Goal: Book appointment/travel/reservation

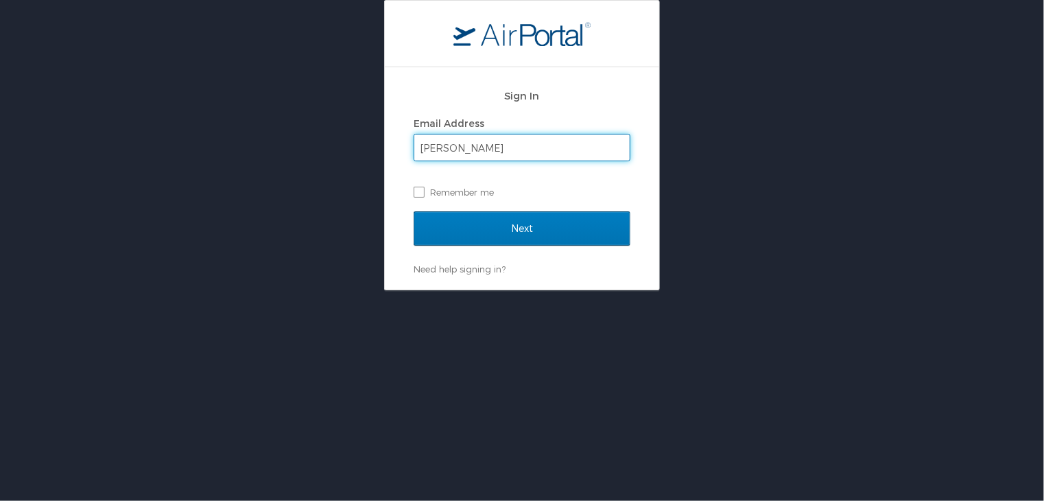
type input "[PERSON_NAME][EMAIL_ADDRESS][PERSON_NAME][DOMAIN_NAME]"
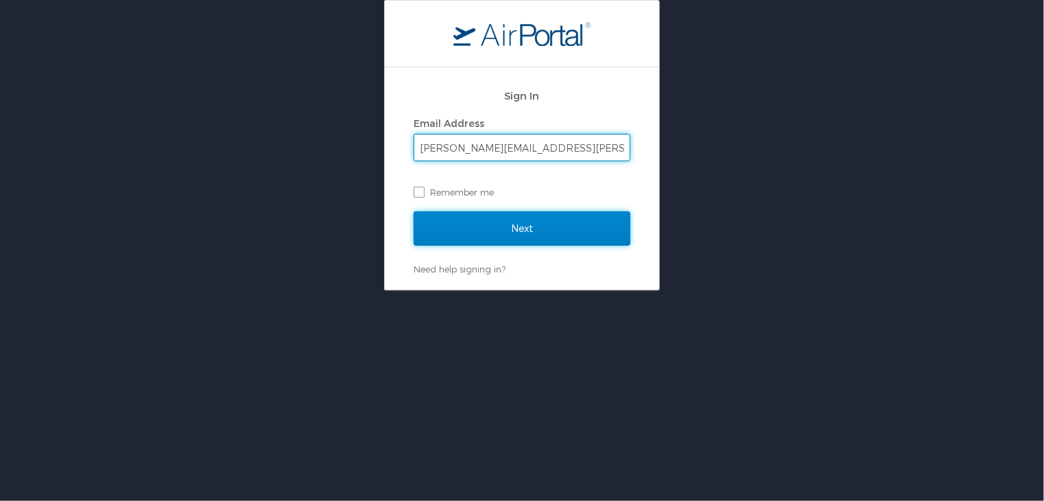
click at [523, 226] on input "Next" at bounding box center [522, 228] width 217 height 34
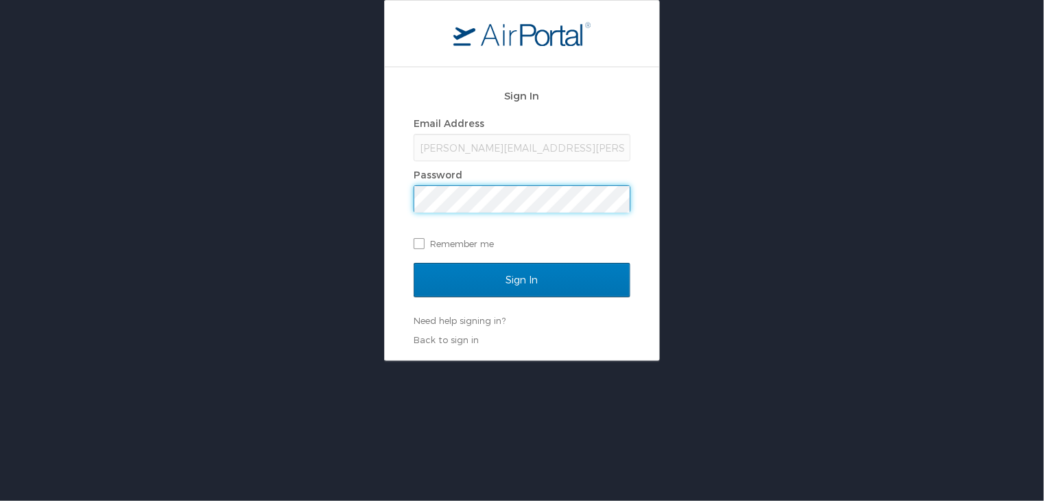
click at [414, 263] on input "Sign In" at bounding box center [522, 280] width 217 height 34
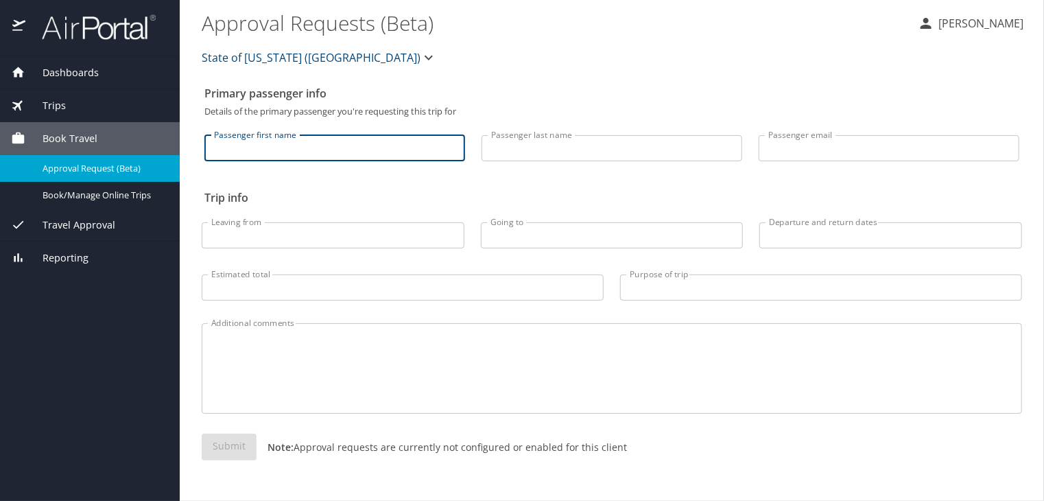
click at [294, 152] on input "Passenger first name" at bounding box center [334, 148] width 261 height 26
type input "[PERSON_NAME]"
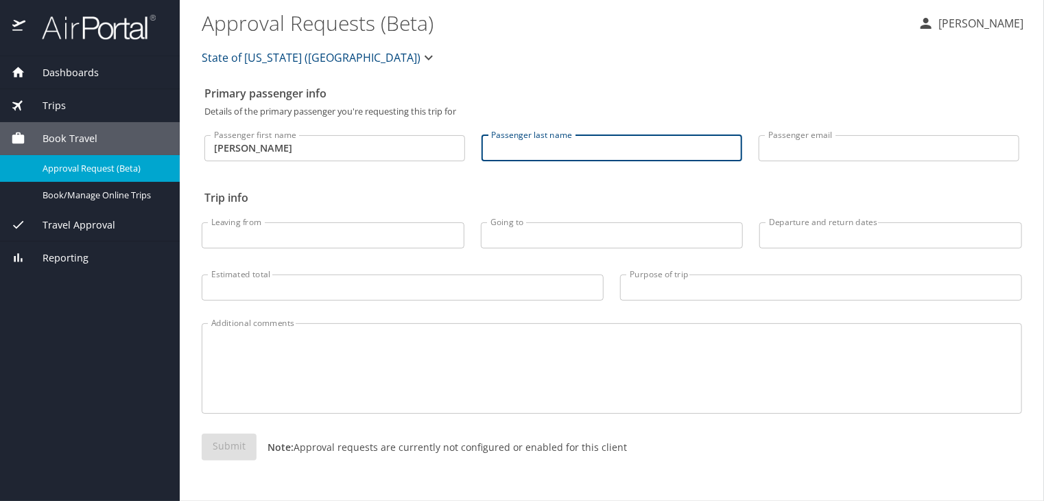
type input "A"
type input "Roberts"
click at [816, 145] on input "Passenger email" at bounding box center [889, 148] width 261 height 26
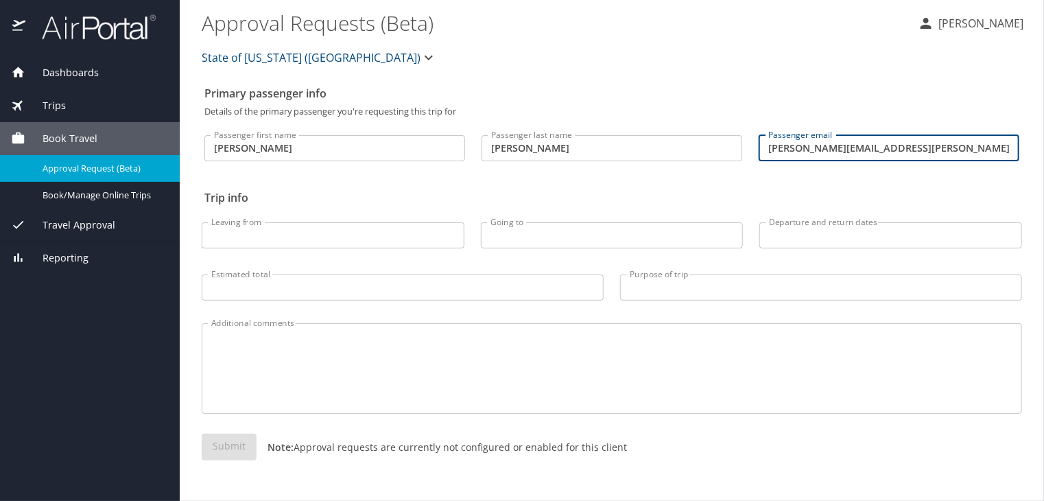
type input "Addie.Robert@la.gov"
click at [247, 235] on input "Leaving from" at bounding box center [333, 235] width 263 height 26
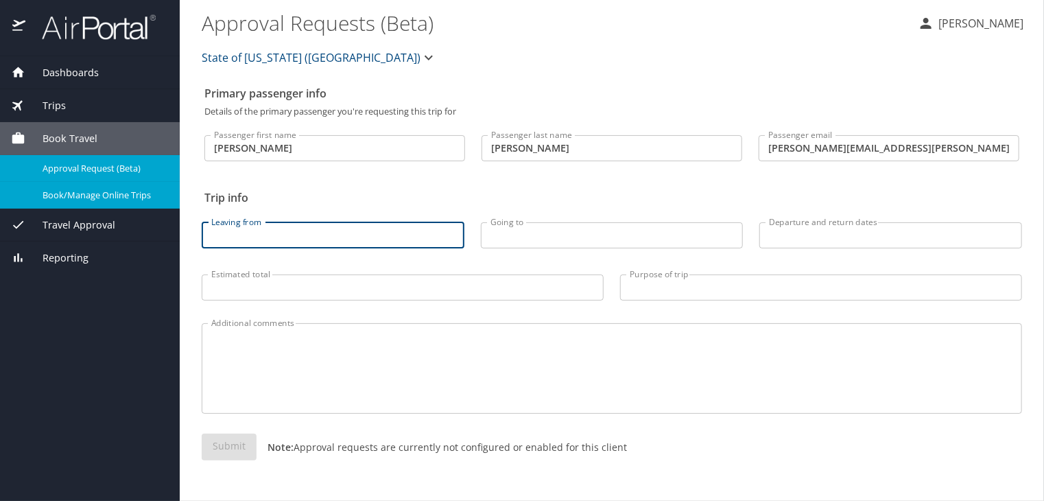
click at [94, 193] on span "Book/Manage Online Trips" at bounding box center [103, 195] width 121 height 13
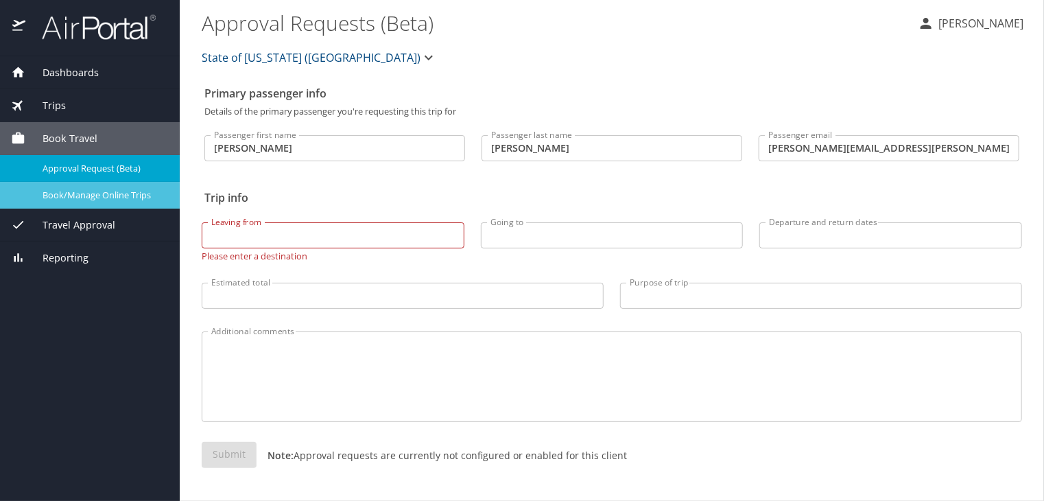
click at [105, 195] on span "Book/Manage Online Trips" at bounding box center [103, 195] width 121 height 13
